Goal: Find specific page/section

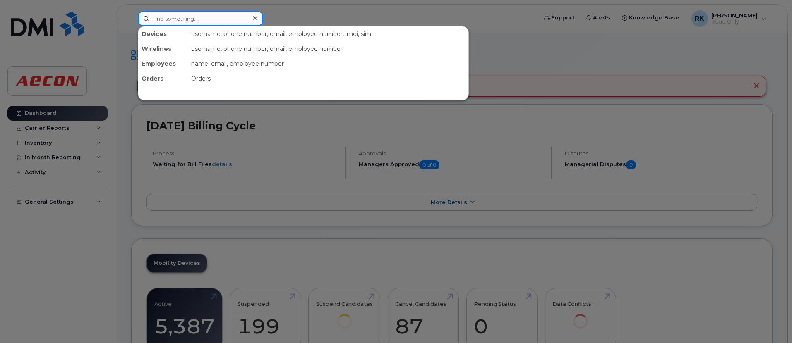
click at [167, 14] on input at bounding box center [200, 18] width 125 height 15
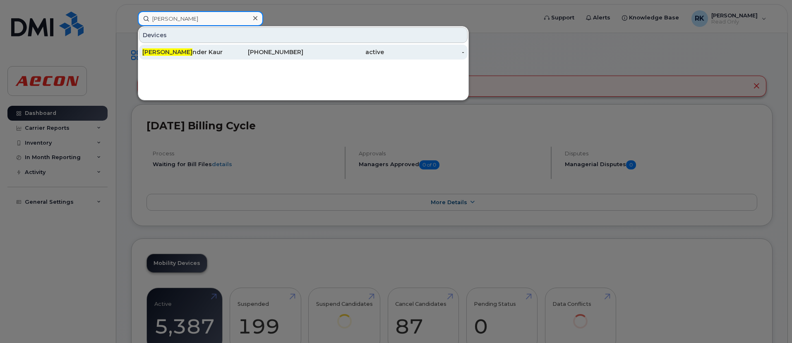
type input "rupi"
click at [284, 53] on div "437-297-9771" at bounding box center [263, 52] width 81 height 8
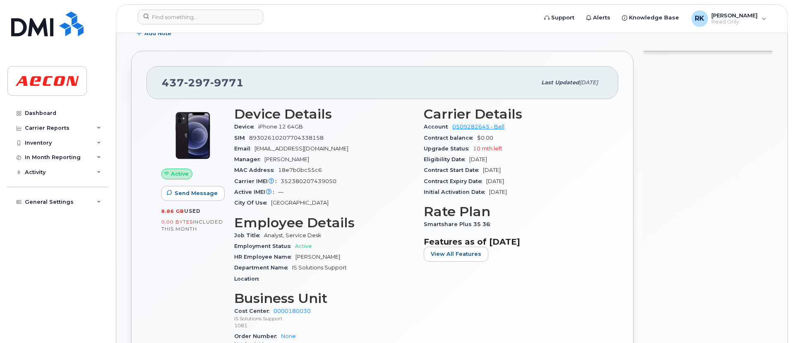
scroll to position [65, 0]
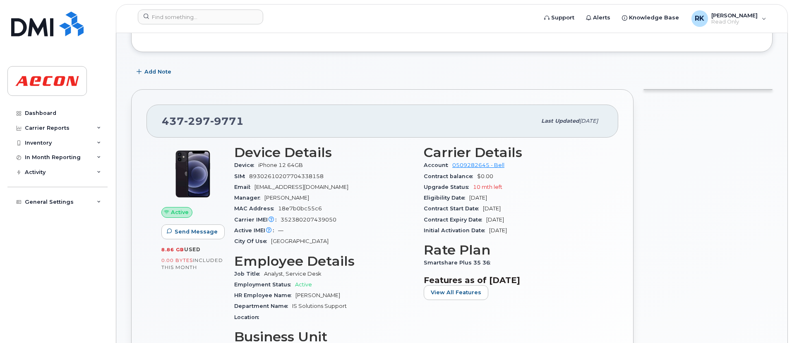
drag, startPoint x: 378, startPoint y: 34, endPoint x: 394, endPoint y: 29, distance: 16.5
click at [380, 33] on div at bounding box center [451, 32] width 611 height 9
